Goal: Contribute content: Add original content to the website for others to see

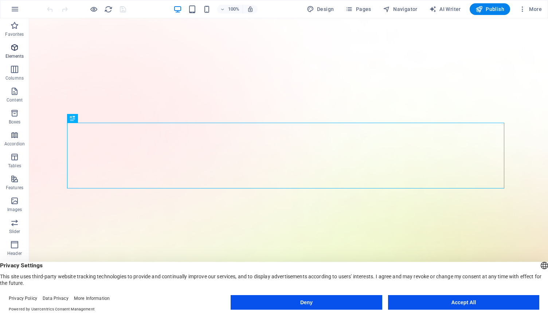
click at [13, 46] on icon "button" at bounding box center [14, 47] width 9 height 9
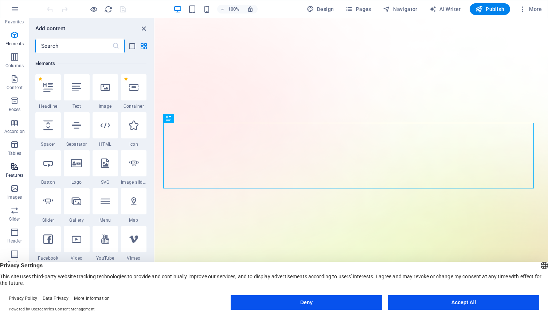
scroll to position [36, 0]
click at [19, 167] on icon "button" at bounding box center [14, 164] width 9 height 9
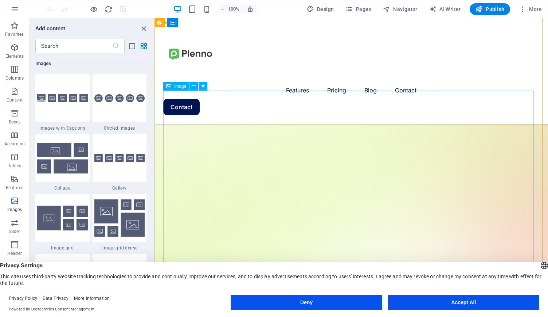
scroll to position [182, 0]
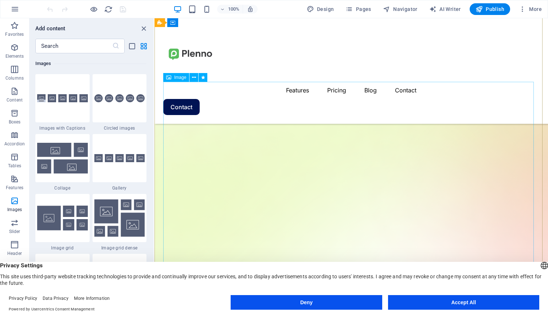
click at [195, 79] on icon at bounding box center [194, 78] width 4 height 8
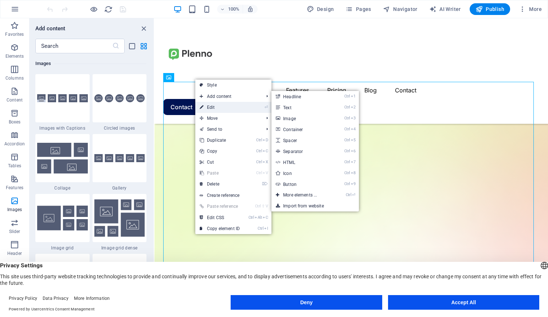
click at [211, 108] on link "⏎ Edit" at bounding box center [219, 107] width 49 height 11
select select "%"
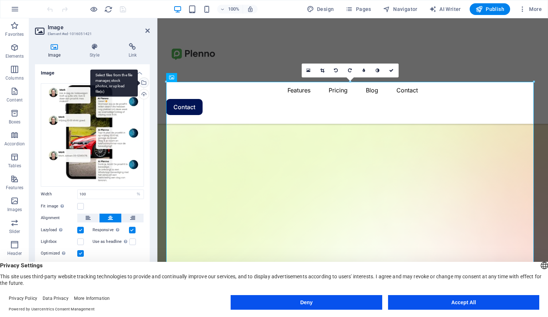
click at [145, 84] on div "Select files from the file manager, stock photos, or upload file(s)" at bounding box center [143, 83] width 11 height 11
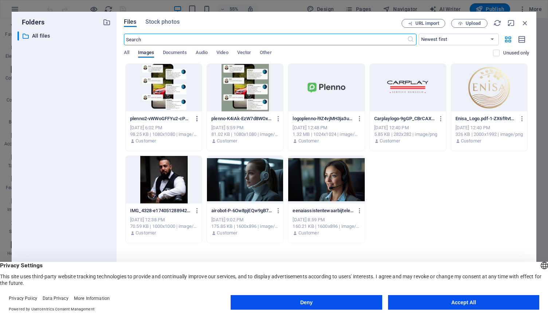
click at [197, 118] on icon "button" at bounding box center [197, 118] width 7 height 7
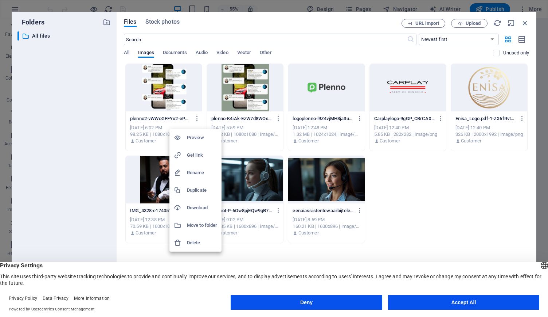
click at [196, 155] on h6 "Get link" at bounding box center [202, 155] width 30 height 9
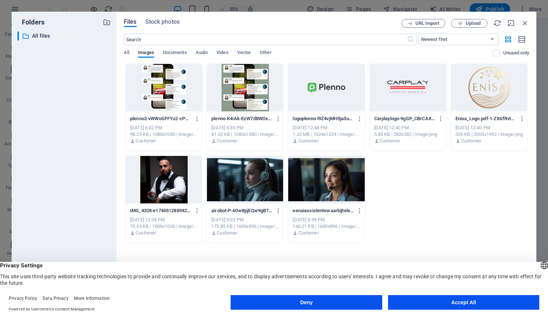
click at [175, 94] on div at bounding box center [164, 87] width 76 height 47
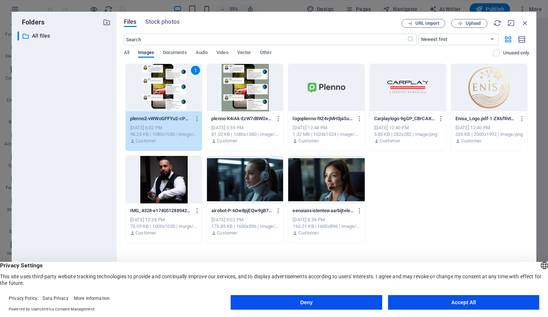
click at [249, 83] on div at bounding box center [245, 87] width 76 height 47
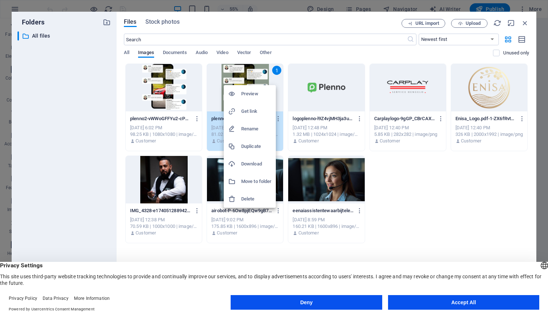
click at [280, 120] on div at bounding box center [274, 158] width 548 height 317
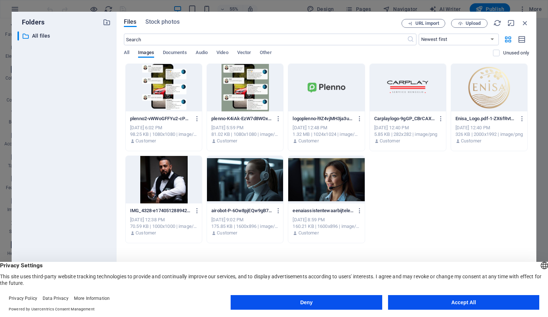
click at [278, 120] on icon "button" at bounding box center [278, 118] width 7 height 7
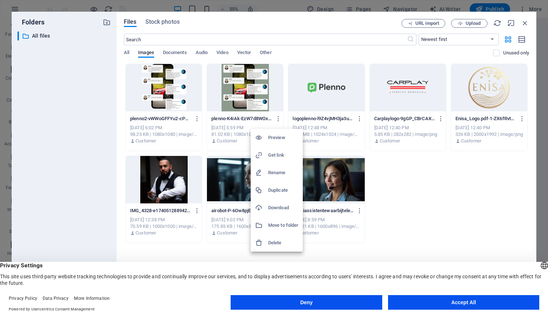
click at [275, 242] on h6 "Delete" at bounding box center [283, 242] width 30 height 9
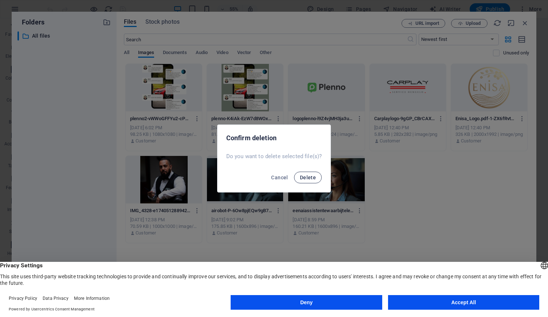
click at [307, 179] on span "Delete" at bounding box center [308, 177] width 16 height 6
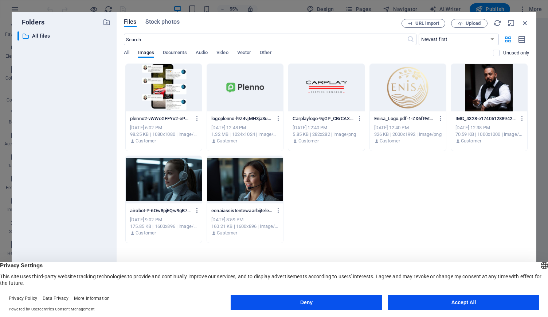
click at [198, 211] on icon "button" at bounding box center [197, 210] width 7 height 7
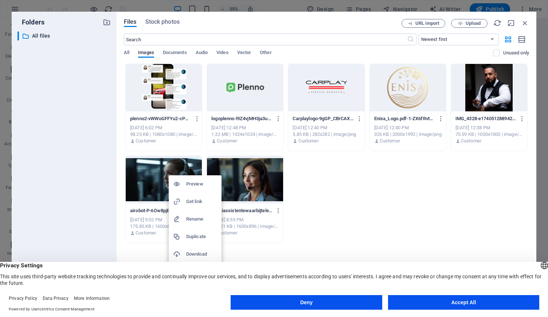
click at [424, 305] on button "Accept All" at bounding box center [463, 302] width 151 height 15
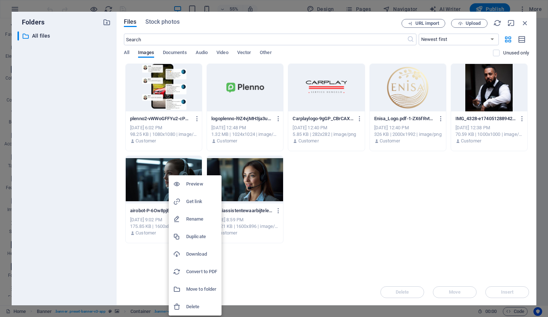
click at [206, 308] on h6 "Delete" at bounding box center [201, 306] width 31 height 9
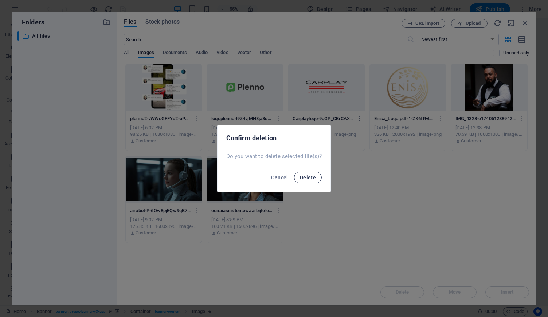
click at [309, 174] on button "Delete" at bounding box center [308, 177] width 28 height 12
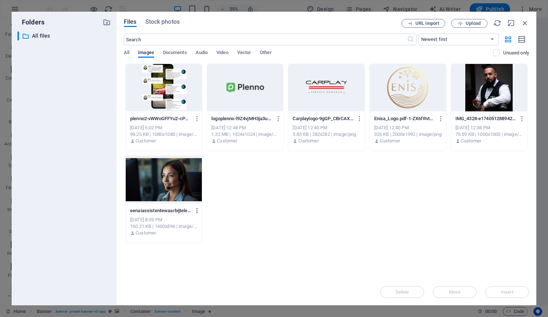
click at [198, 210] on icon "button" at bounding box center [197, 210] width 7 height 7
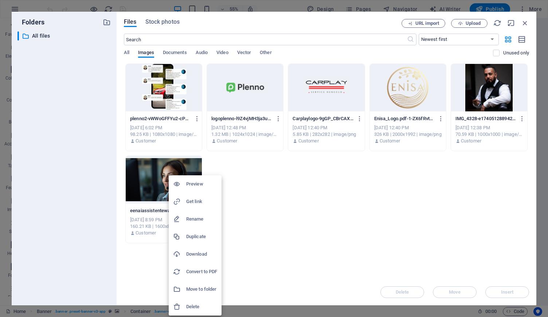
click at [199, 309] on h6 "Delete" at bounding box center [201, 306] width 31 height 9
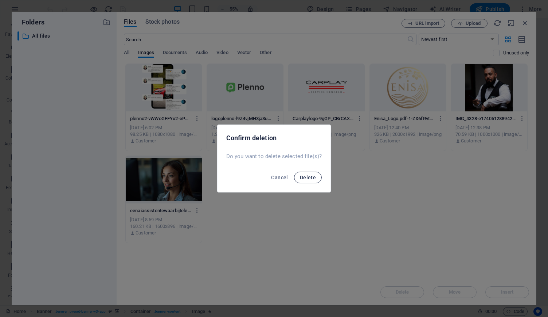
click at [304, 181] on button "Delete" at bounding box center [308, 177] width 28 height 12
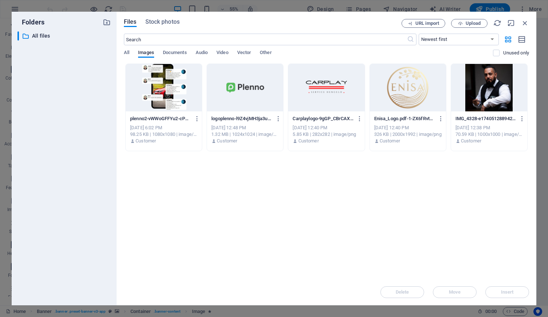
click at [160, 84] on div at bounding box center [164, 87] width 76 height 47
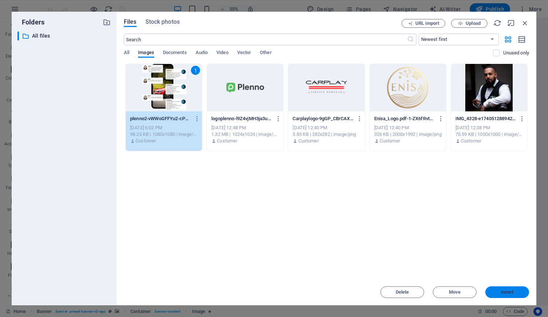
click at [503, 287] on button "Insert" at bounding box center [508, 292] width 44 height 12
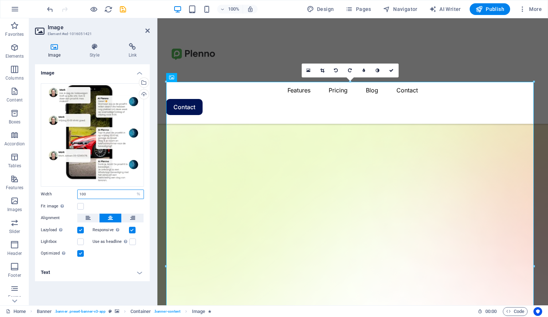
drag, startPoint x: 113, startPoint y: 196, endPoint x: 79, endPoint y: 196, distance: 34.3
click at [79, 196] on input "100" at bounding box center [111, 194] width 66 height 9
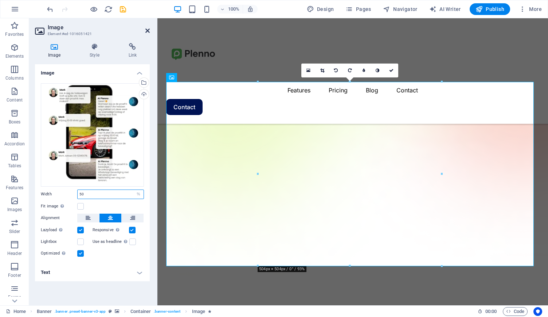
type input "50"
click at [146, 31] on icon at bounding box center [148, 31] width 4 height 6
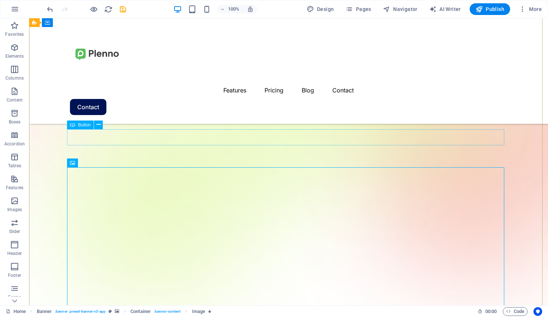
scroll to position [109, 0]
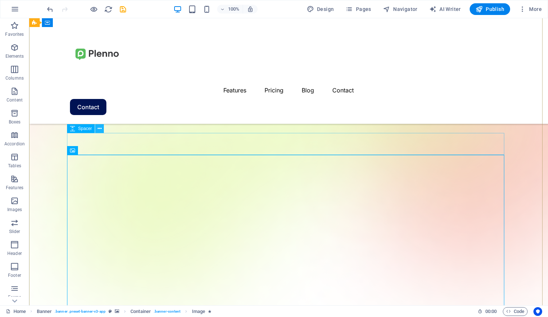
click at [99, 129] on icon at bounding box center [100, 129] width 4 height 8
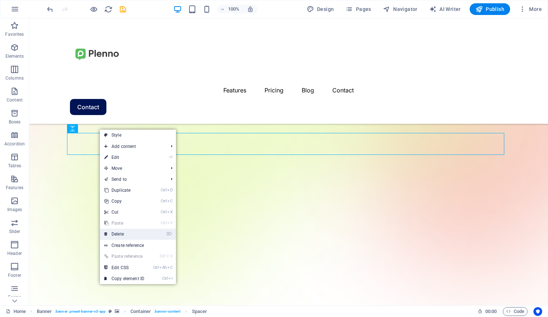
click at [120, 235] on link "⌦ Delete" at bounding box center [124, 233] width 49 height 11
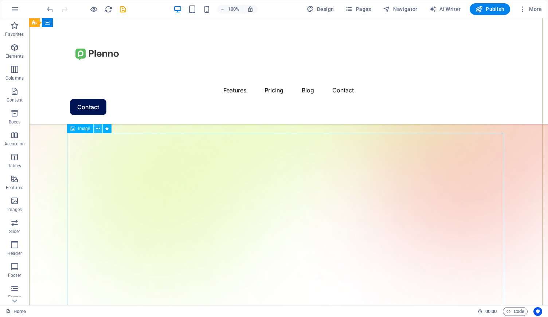
click at [100, 130] on icon at bounding box center [98, 129] width 4 height 8
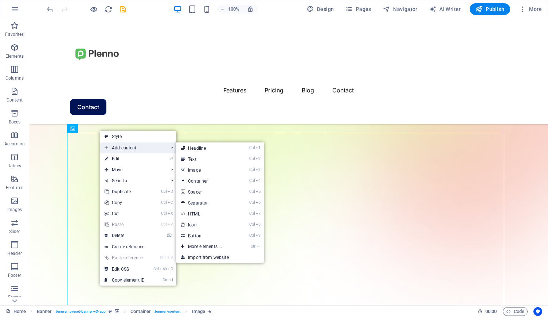
click at [117, 147] on span "Add content" at bounding box center [132, 147] width 65 height 11
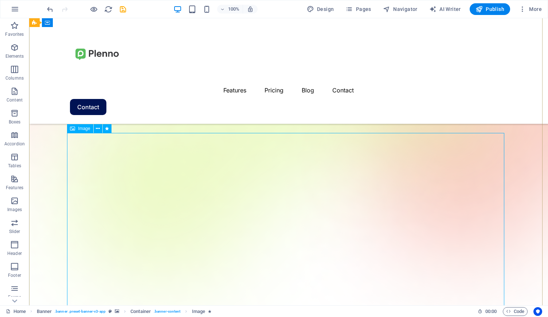
click at [96, 129] on icon at bounding box center [98, 129] width 4 height 8
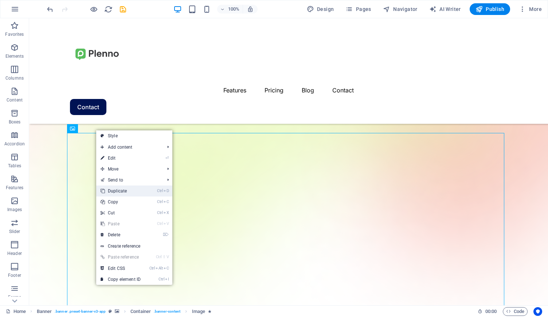
click at [123, 191] on link "Ctrl D Duplicate" at bounding box center [120, 190] width 49 height 11
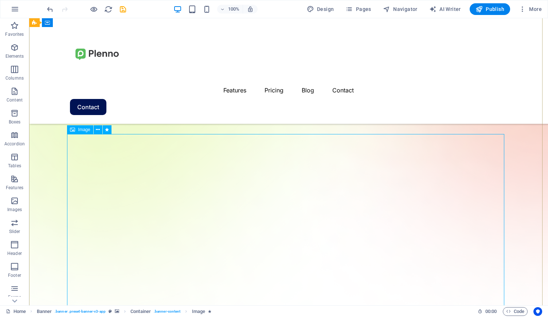
scroll to position [287, 0]
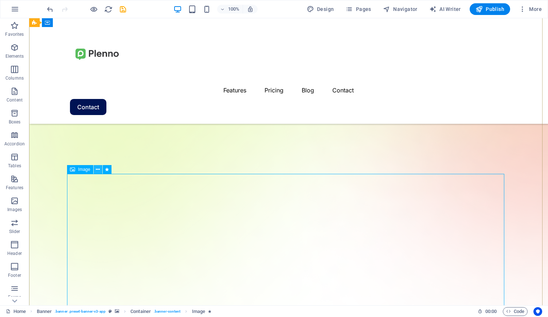
click at [99, 170] on icon at bounding box center [98, 170] width 4 height 8
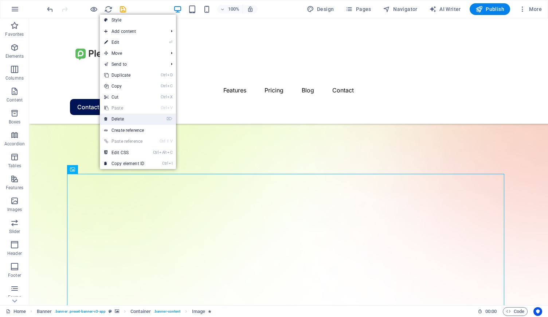
click at [117, 121] on link "⌦ Delete" at bounding box center [124, 118] width 49 height 11
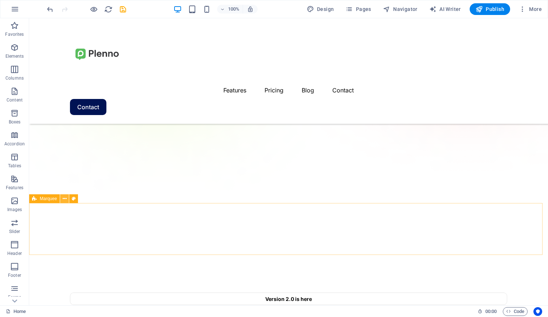
click at [65, 197] on icon at bounding box center [65, 199] width 4 height 8
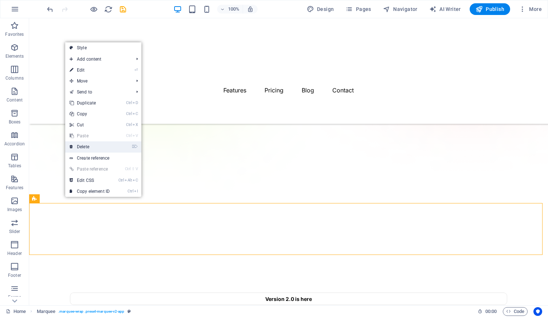
click at [86, 150] on link "⌦ Delete" at bounding box center [89, 146] width 49 height 11
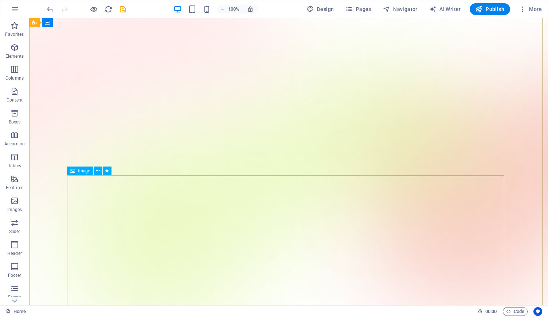
scroll to position [56, 0]
click at [100, 167] on icon at bounding box center [99, 166] width 4 height 8
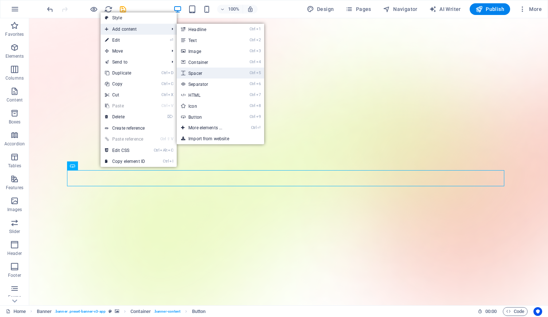
click at [207, 71] on link "Ctrl 5 Spacer" at bounding box center [207, 72] width 60 height 11
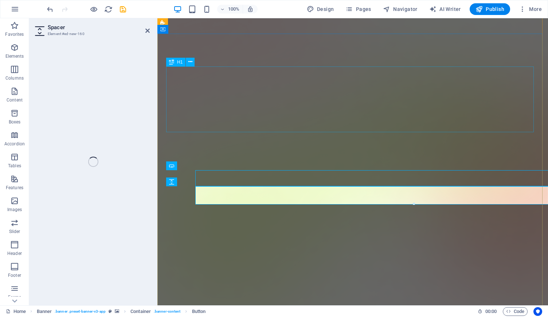
select select "px"
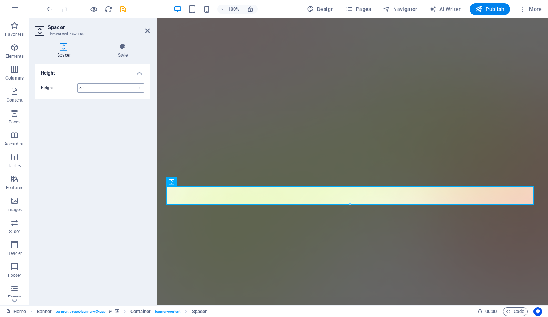
click at [93, 86] on input "50" at bounding box center [111, 88] width 66 height 9
type input "5"
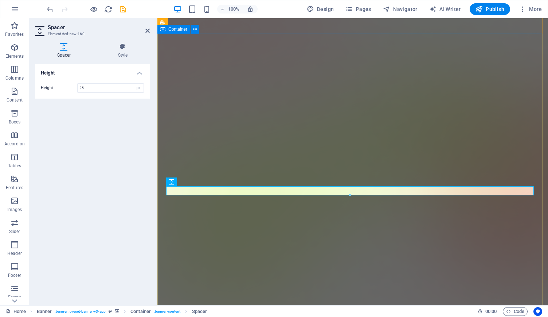
type input "25"
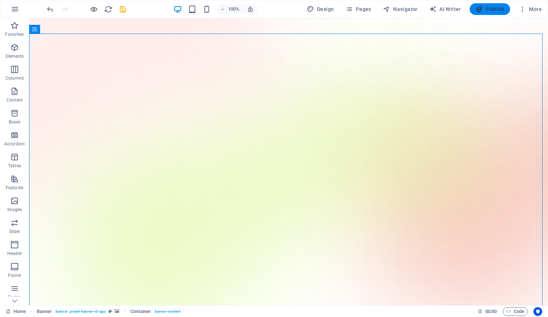
click at [487, 10] on span "Publish" at bounding box center [490, 8] width 29 height 7
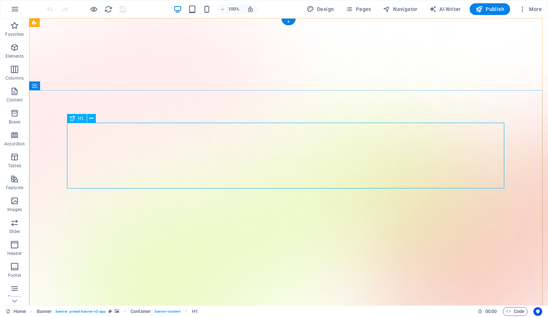
scroll to position [49, 0]
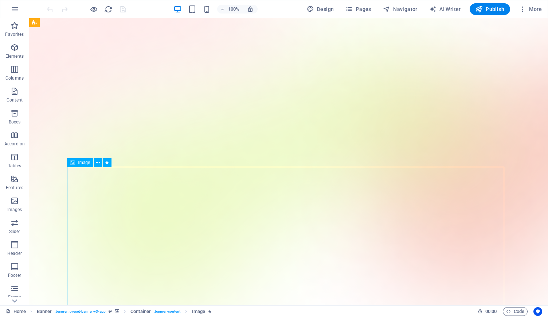
scroll to position [85, 0]
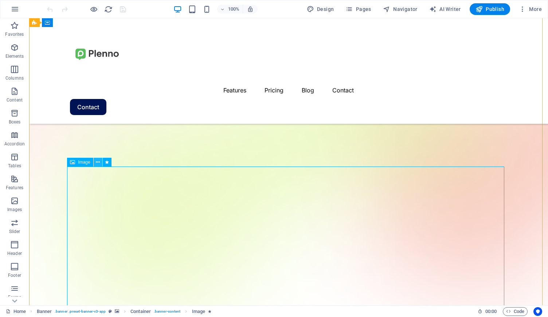
click at [99, 162] on icon at bounding box center [98, 162] width 4 height 8
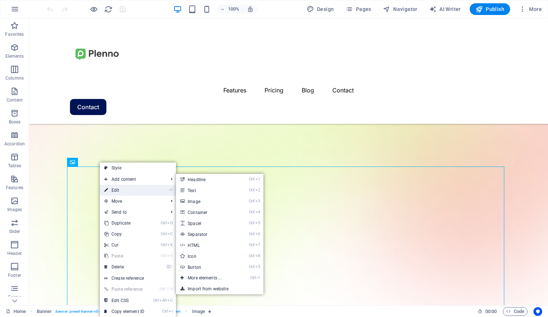
click at [116, 191] on link "⏎ Edit" at bounding box center [124, 190] width 49 height 11
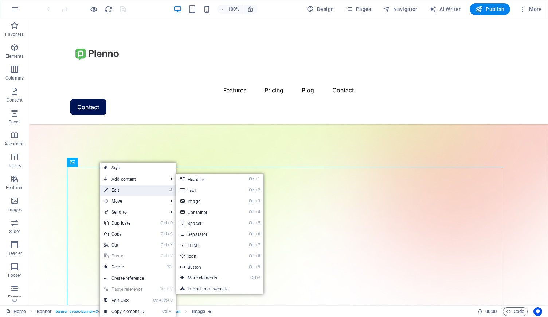
select select "%"
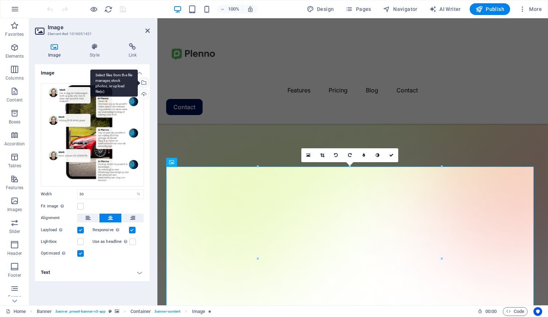
click at [147, 83] on div "Select files from the file manager, stock photos, or upload file(s)" at bounding box center [143, 83] width 11 height 11
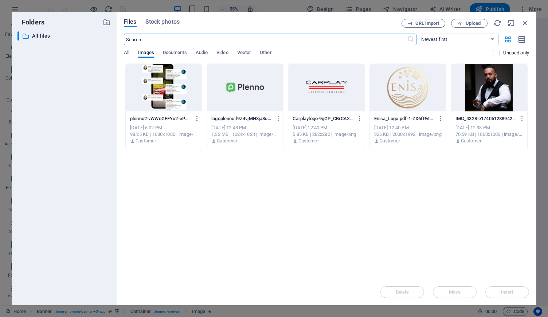
click at [197, 116] on icon "button" at bounding box center [197, 118] width 7 height 7
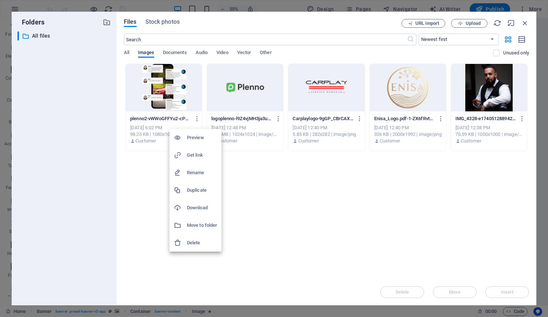
click at [199, 238] on h6 "Delete" at bounding box center [202, 242] width 30 height 9
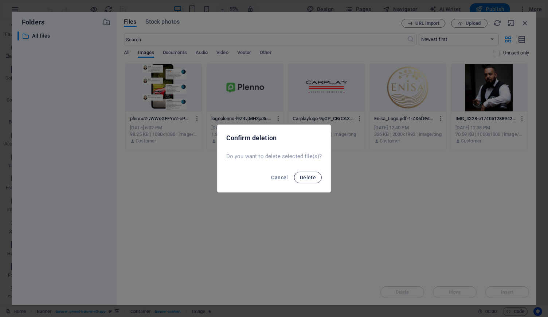
click at [301, 178] on span "Delete" at bounding box center [308, 177] width 16 height 6
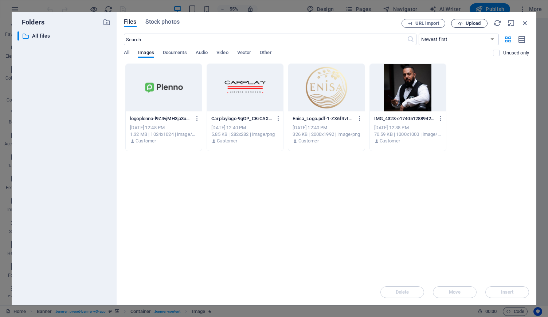
click at [471, 26] on span "Upload" at bounding box center [473, 23] width 15 height 4
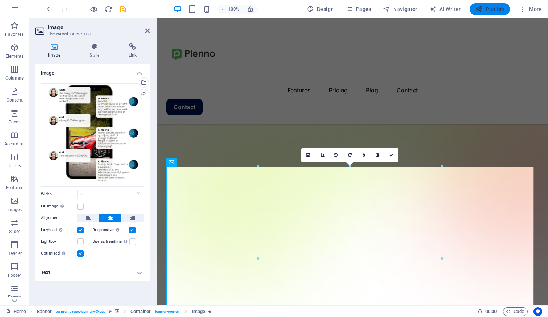
click at [496, 9] on span "Publish" at bounding box center [490, 8] width 29 height 7
